Goal: Information Seeking & Learning: Learn about a topic

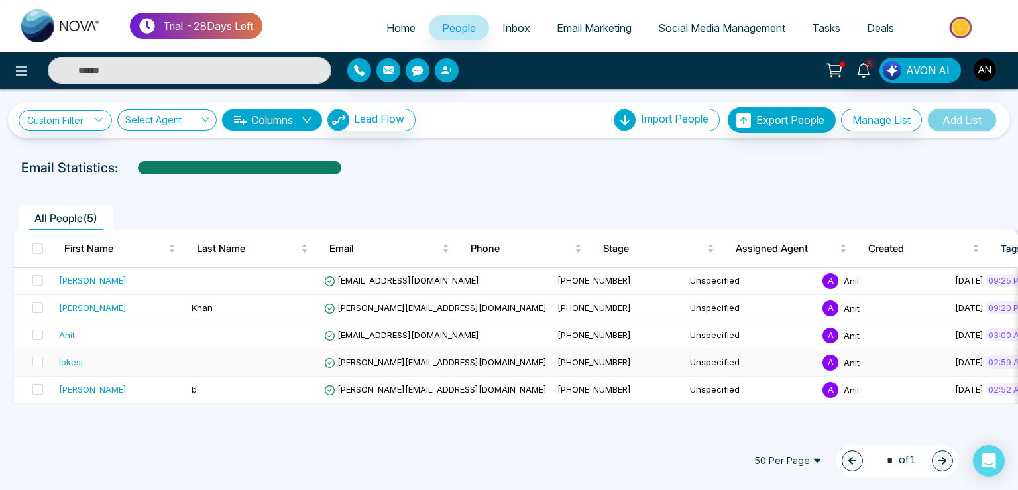
click at [385, 363] on span "[PERSON_NAME][EMAIL_ADDRESS][DOMAIN_NAME]" at bounding box center [435, 362] width 223 height 11
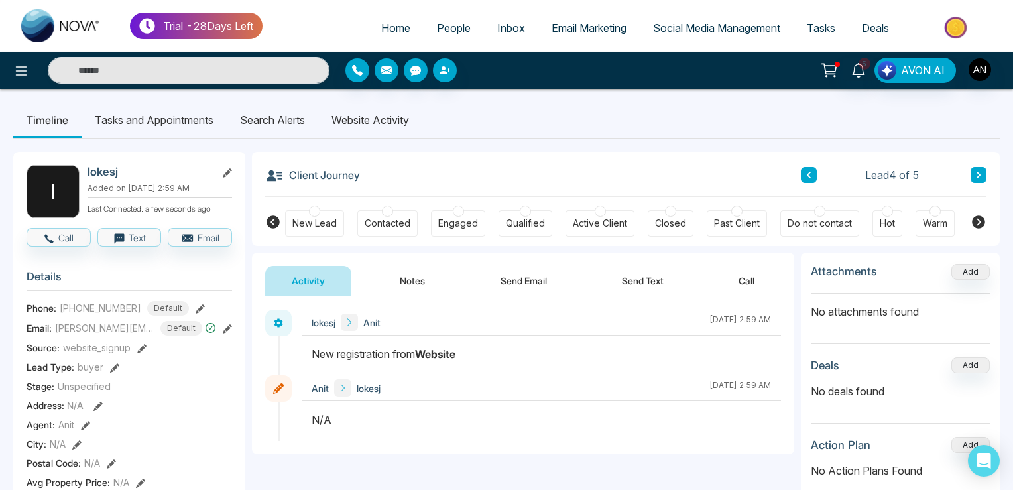
click at [367, 113] on li "Website Activity" at bounding box center [370, 120] width 104 height 36
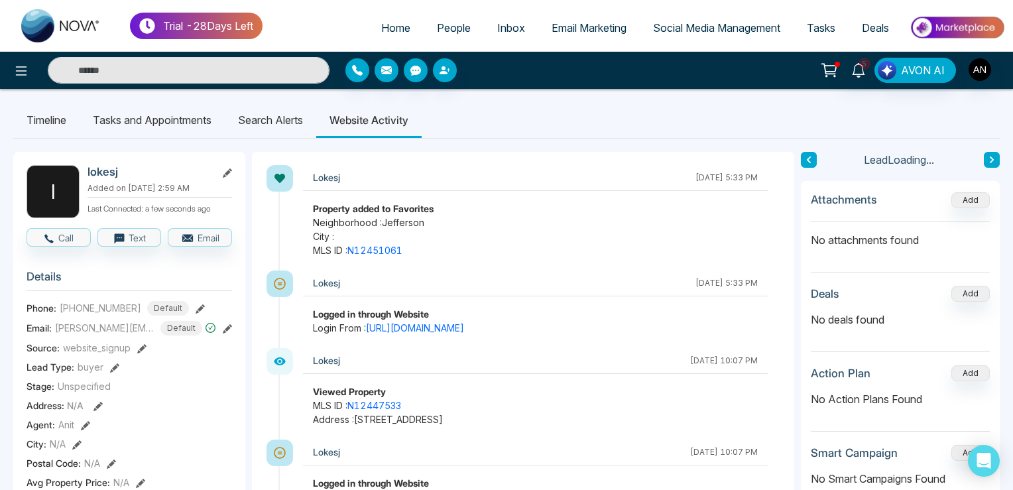
drag, startPoint x: 724, startPoint y: 176, endPoint x: 748, endPoint y: 176, distance: 23.9
click at [749, 176] on div "[DATE] 5:33 PM" at bounding box center [727, 178] width 62 height 12
drag, startPoint x: 316, startPoint y: 237, endPoint x: 343, endPoint y: 235, distance: 27.2
click at [343, 235] on span "City :" at bounding box center [535, 236] width 445 height 14
